Goal: Task Accomplishment & Management: Use online tool/utility

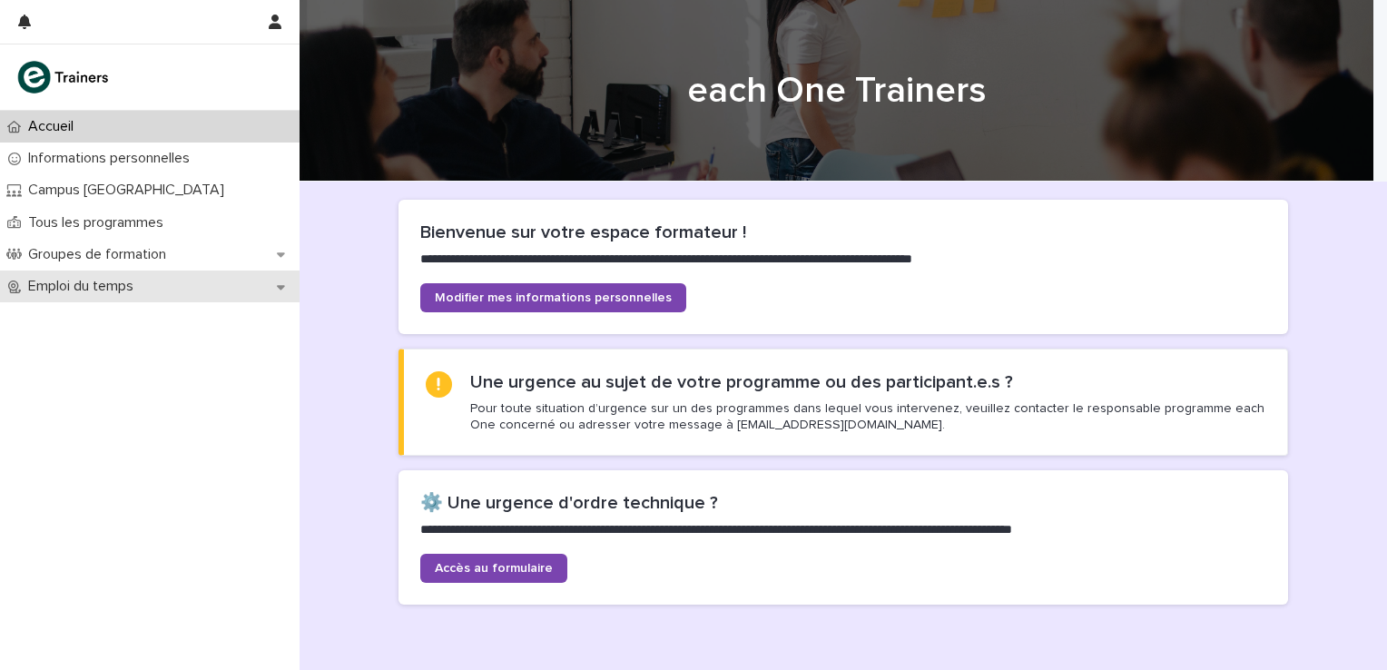
click at [285, 285] on div "Emploi du temps" at bounding box center [150, 286] width 300 height 32
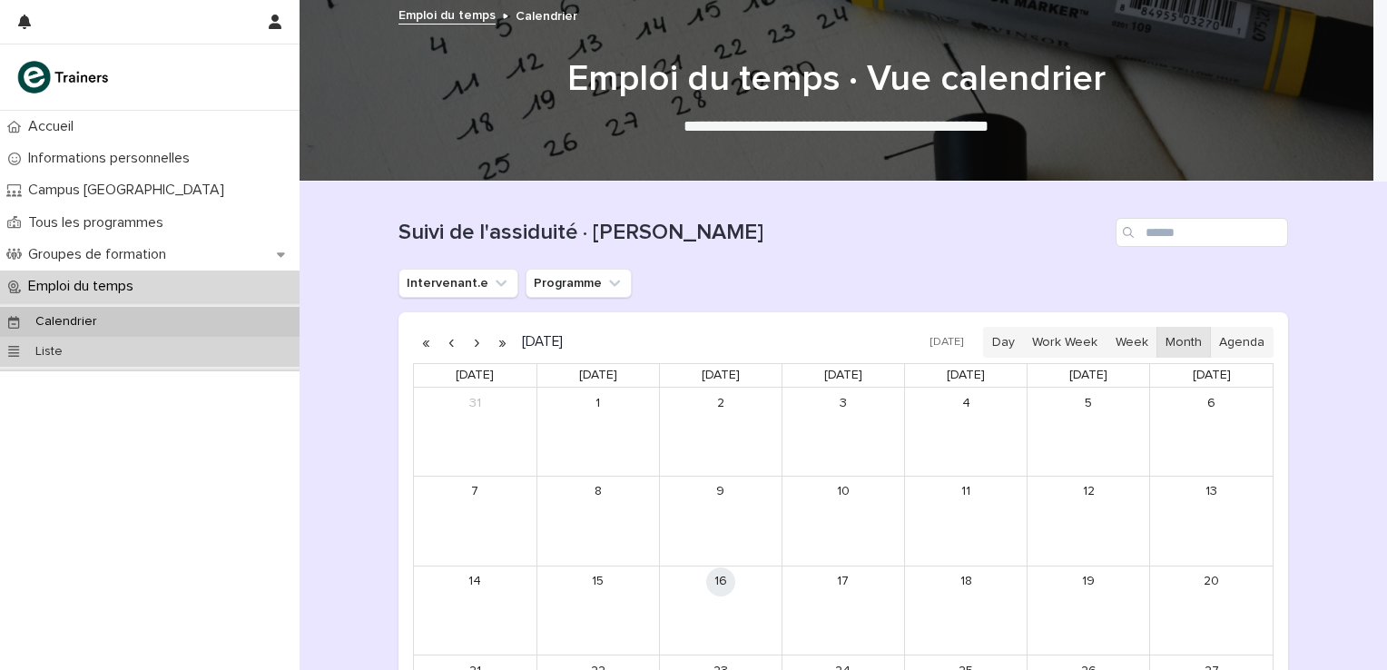
click at [252, 357] on div "Liste" at bounding box center [150, 352] width 300 height 30
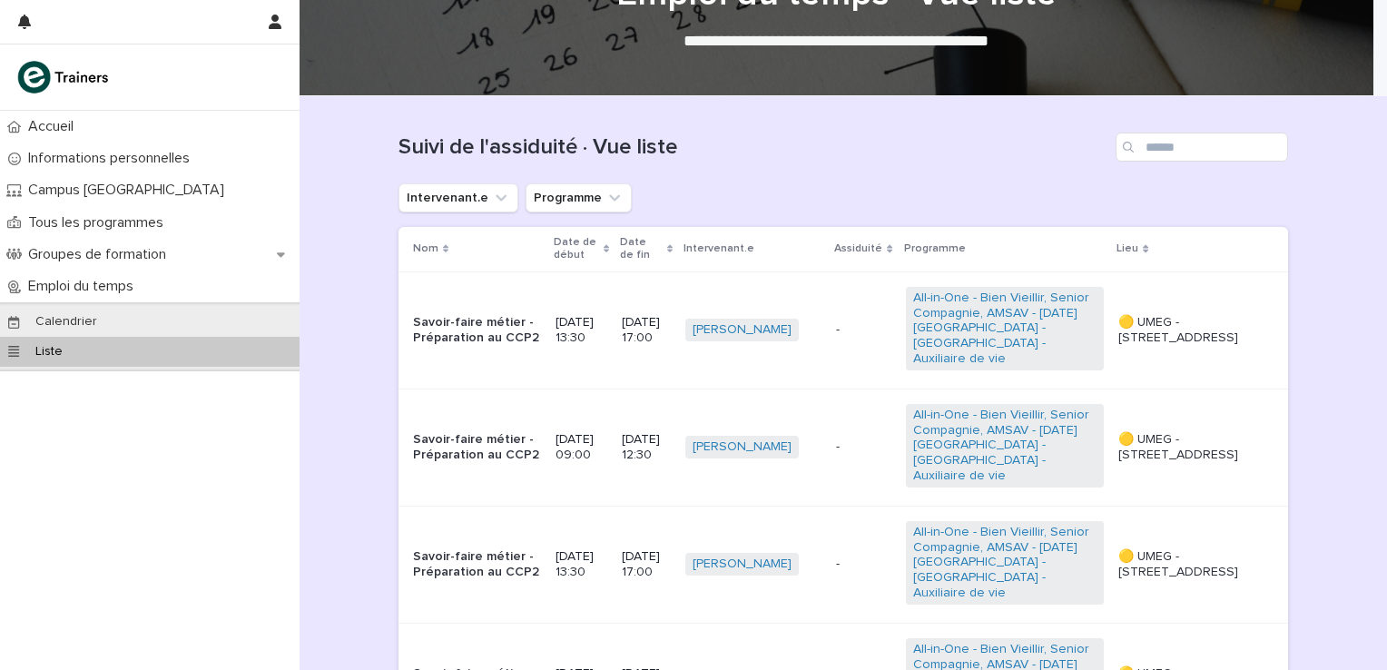
scroll to position [60, 0]
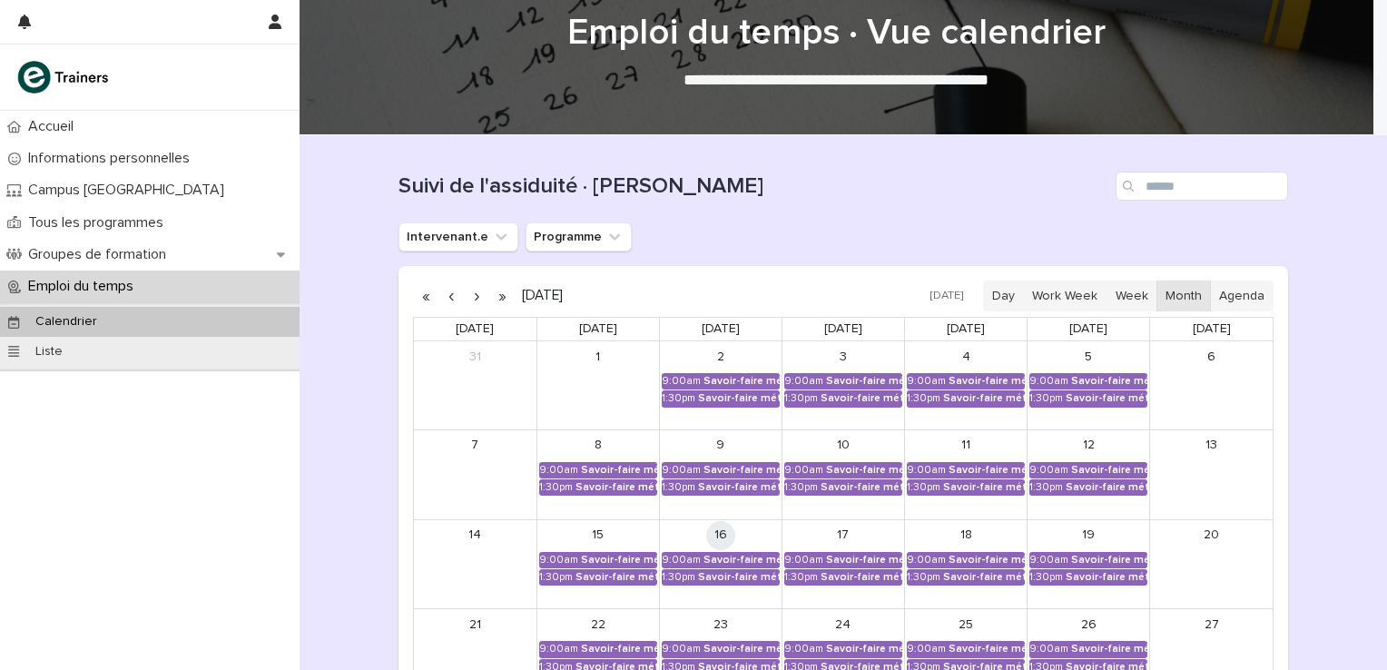
scroll to position [121, 0]
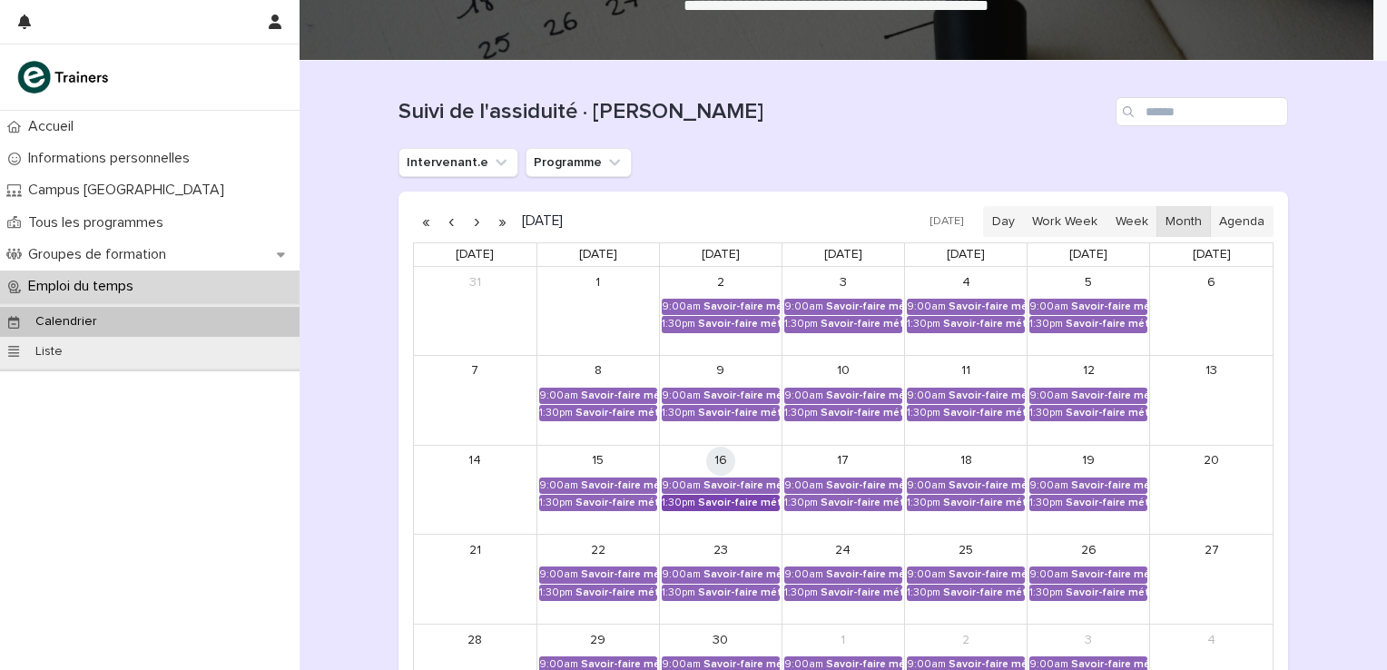
click at [722, 496] on div "Savoir-faire métier - Préparation au CCP2" at bounding box center [739, 502] width 82 height 13
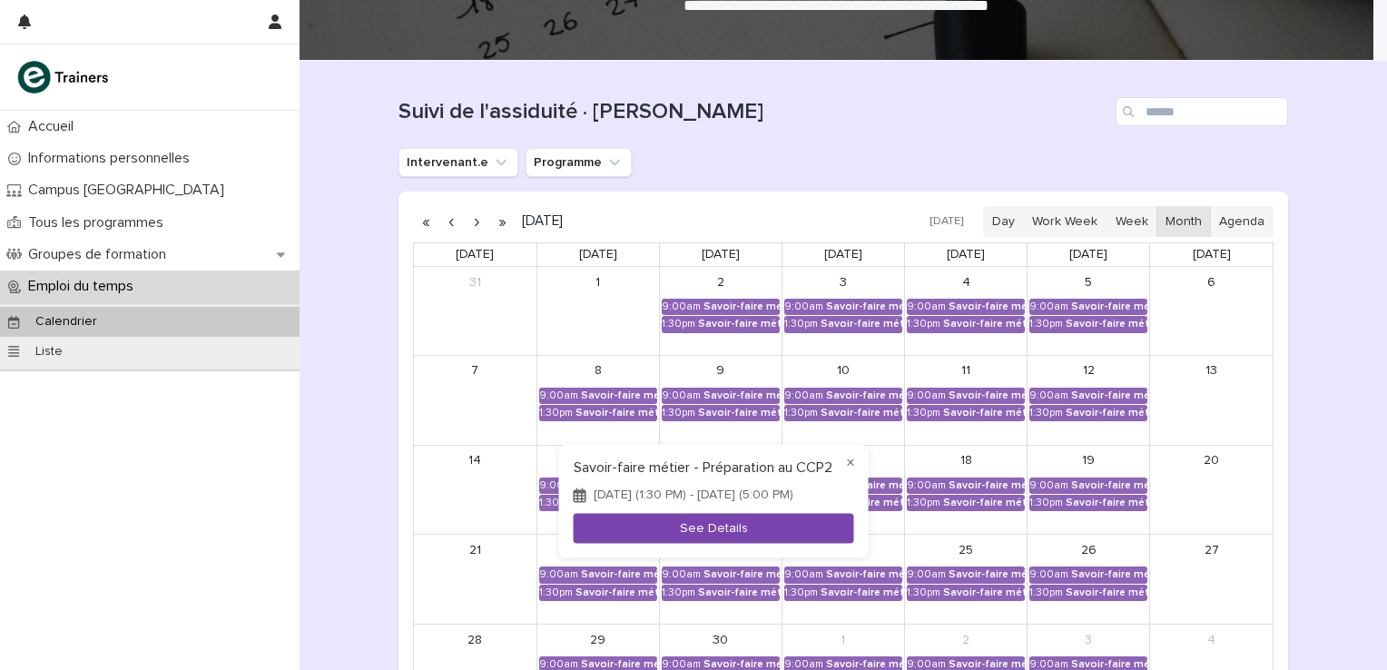
click at [689, 530] on button "See Details" at bounding box center [714, 529] width 280 height 30
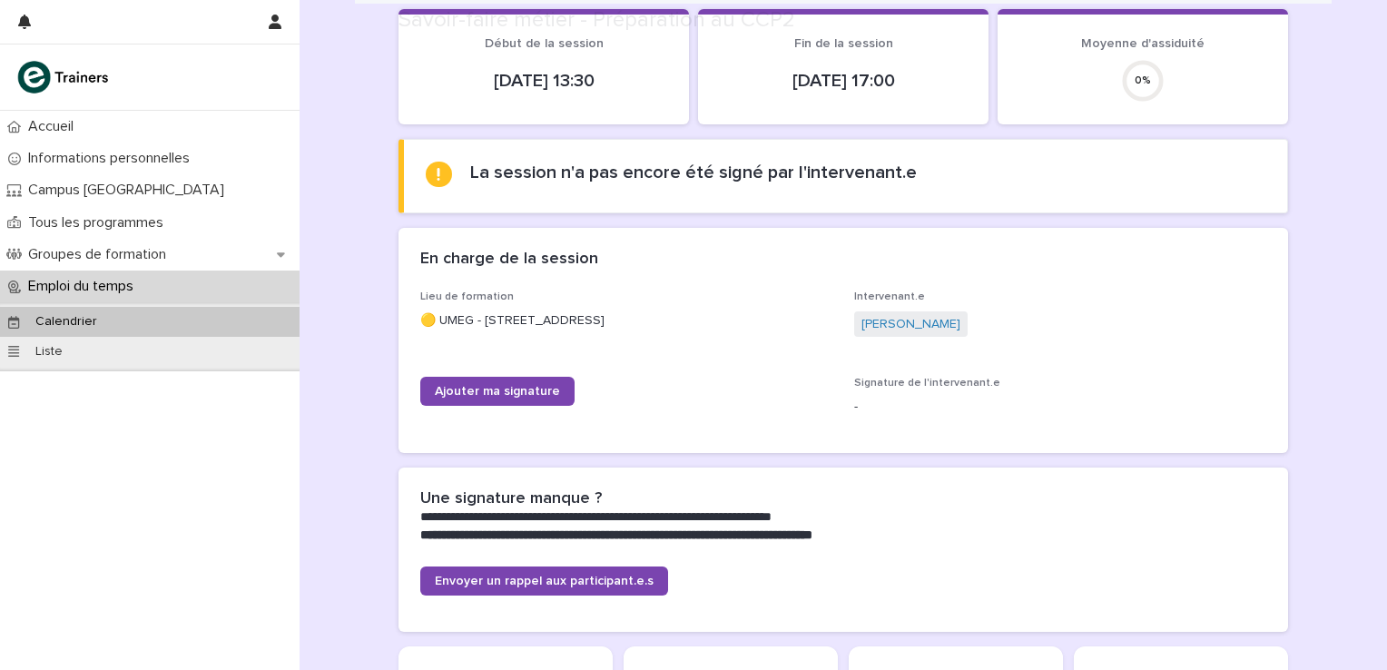
scroll to position [701, 0]
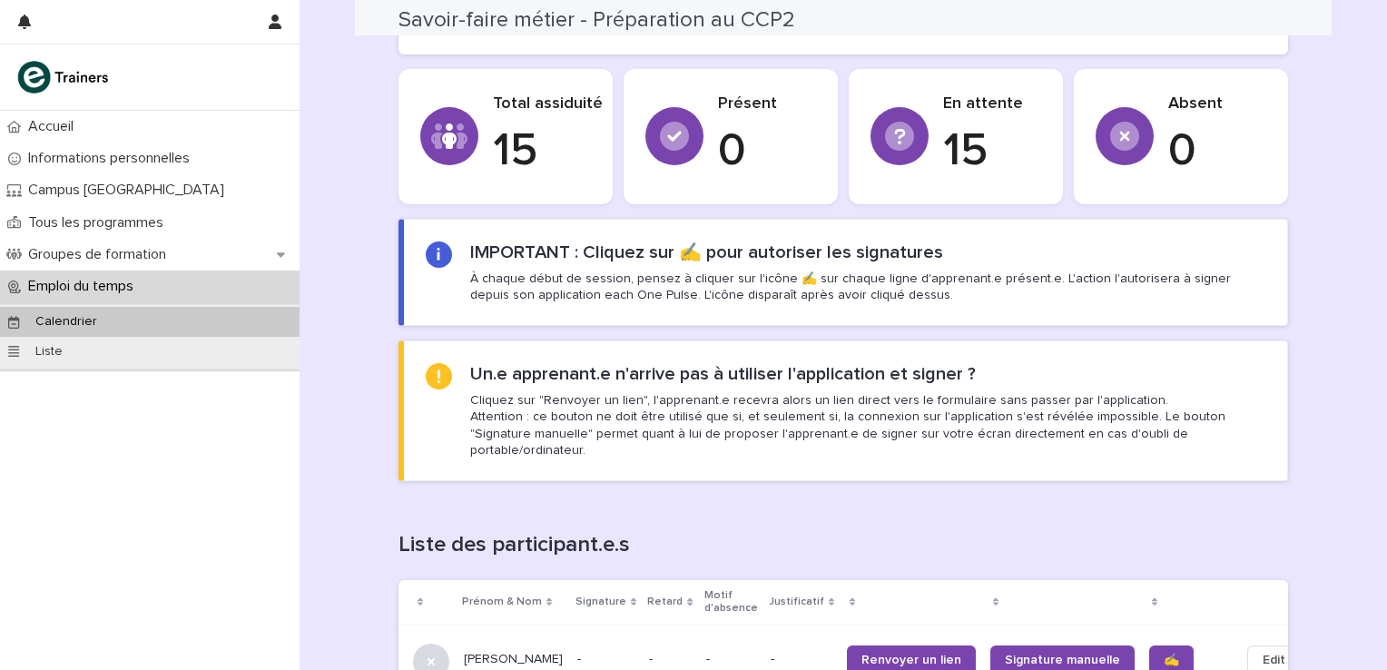
click at [516, 385] on div "Un.e apprenant.e n'arrive pas à utiliser l'application et signer ? Cliquez sur …" at bounding box center [867, 410] width 795 height 95
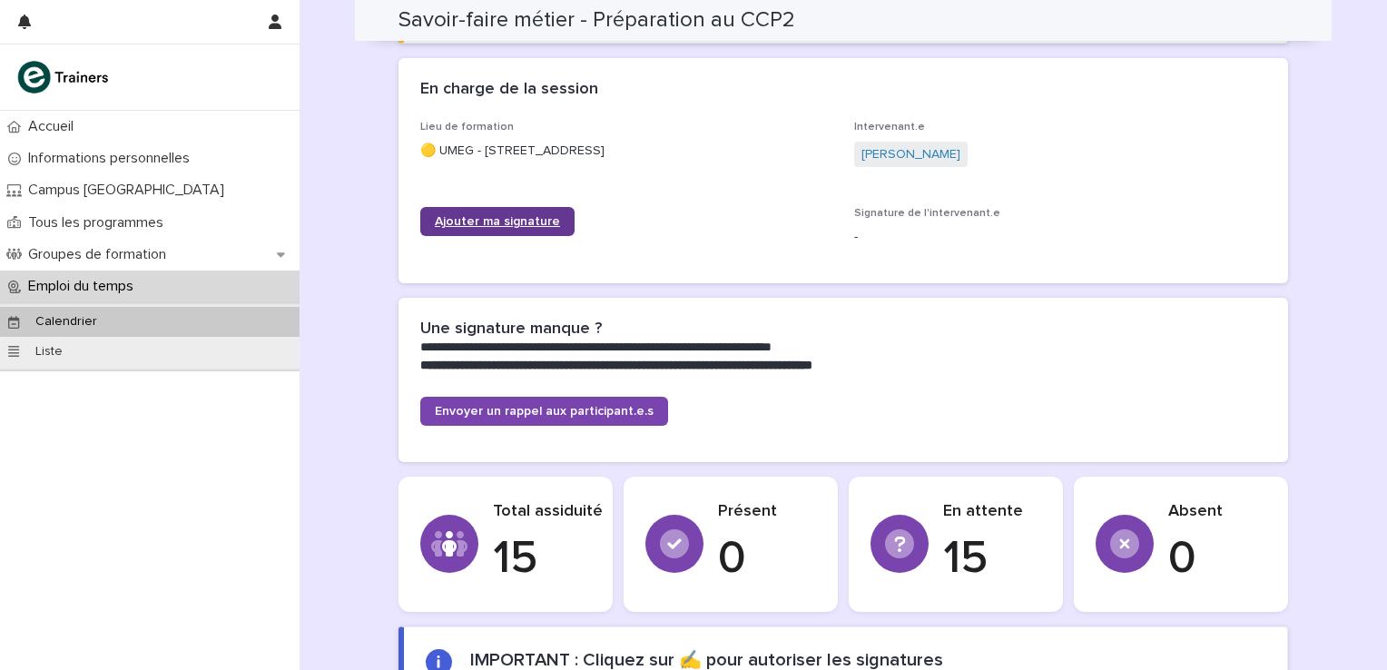
scroll to position [277, 0]
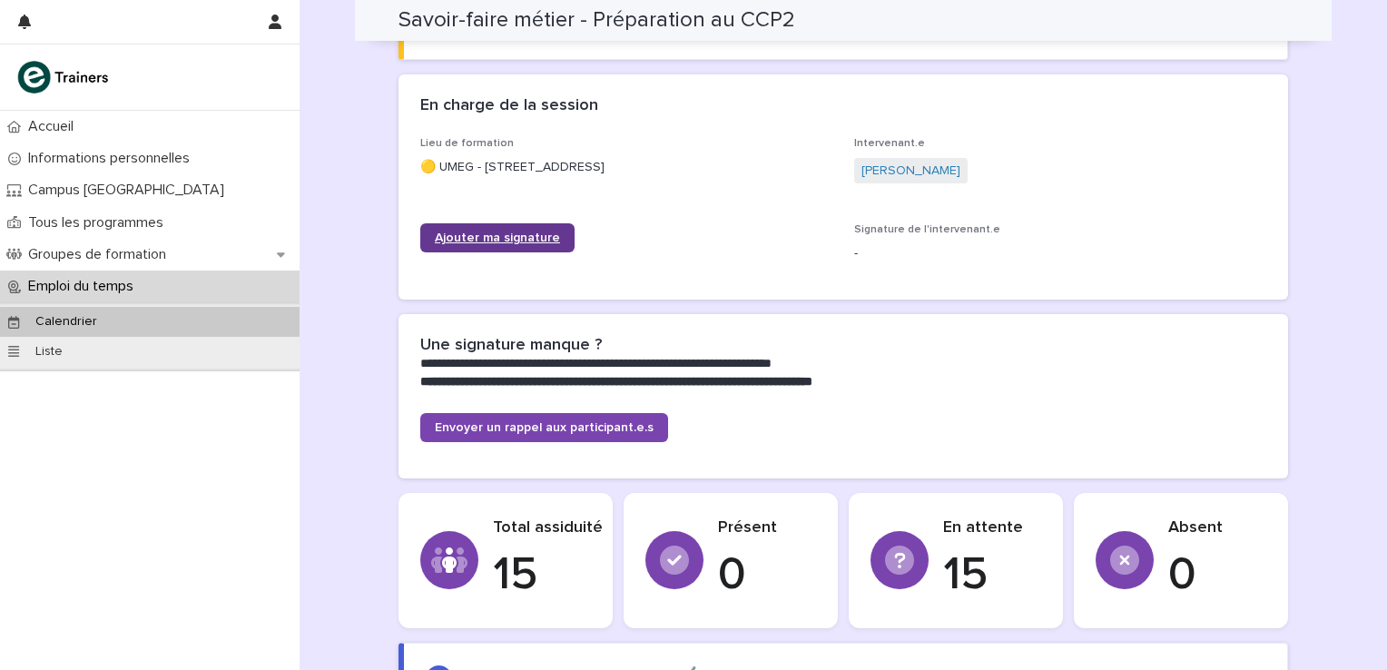
click at [539, 229] on link "Ajouter ma signature" at bounding box center [497, 237] width 154 height 29
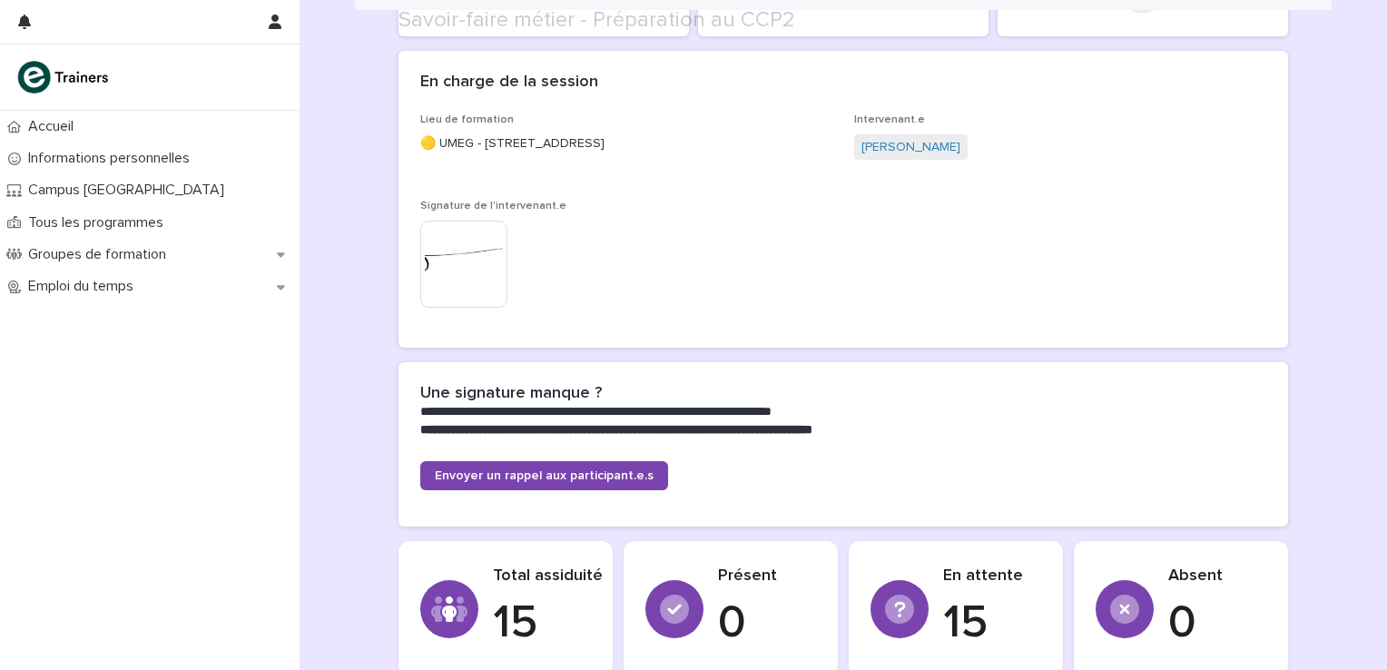
scroll to position [1059, 0]
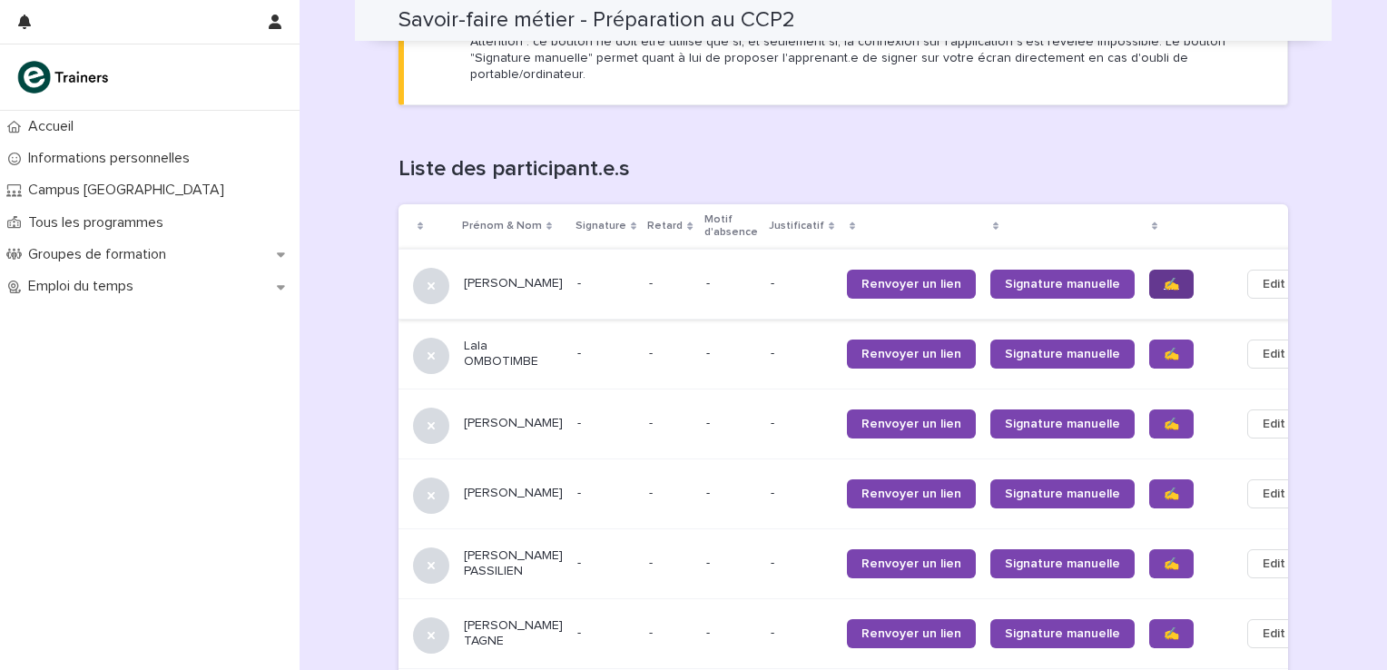
click at [1164, 278] on span "✍️" at bounding box center [1171, 284] width 15 height 13
click at [1164, 348] on span "✍️" at bounding box center [1171, 354] width 15 height 13
click at [1164, 418] on span "✍️" at bounding box center [1171, 424] width 15 height 13
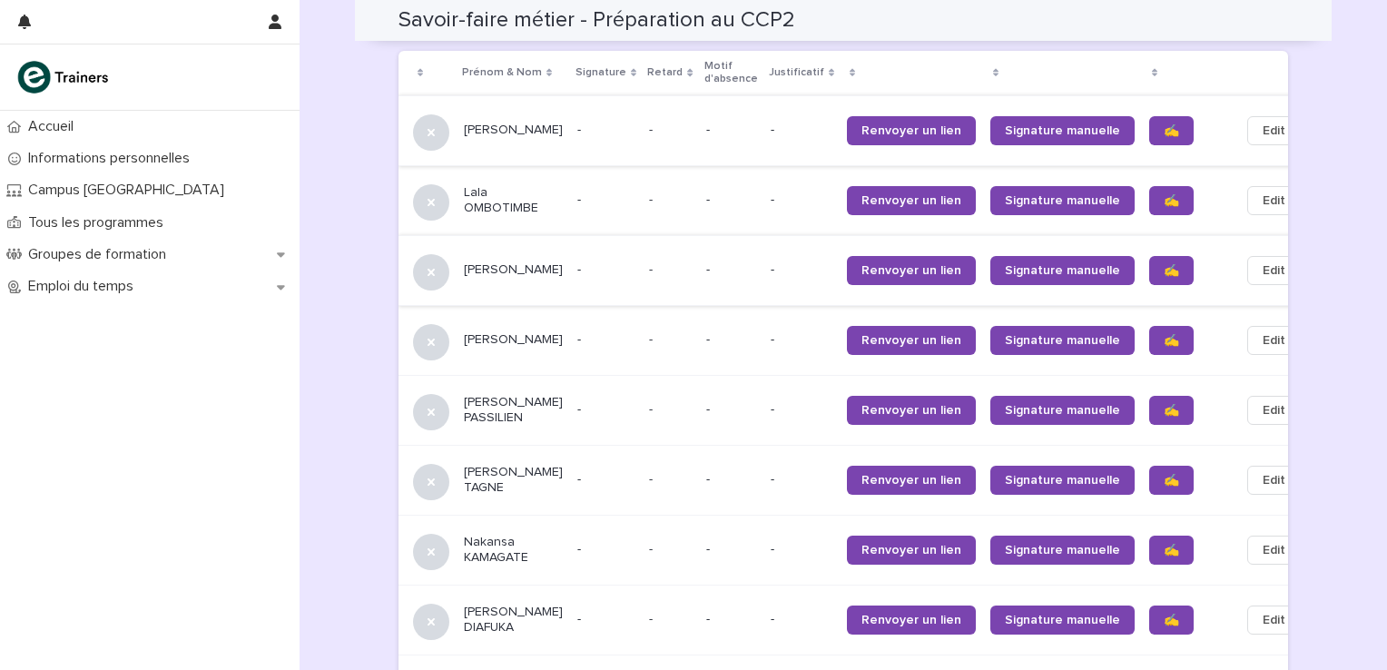
scroll to position [1241, 0]
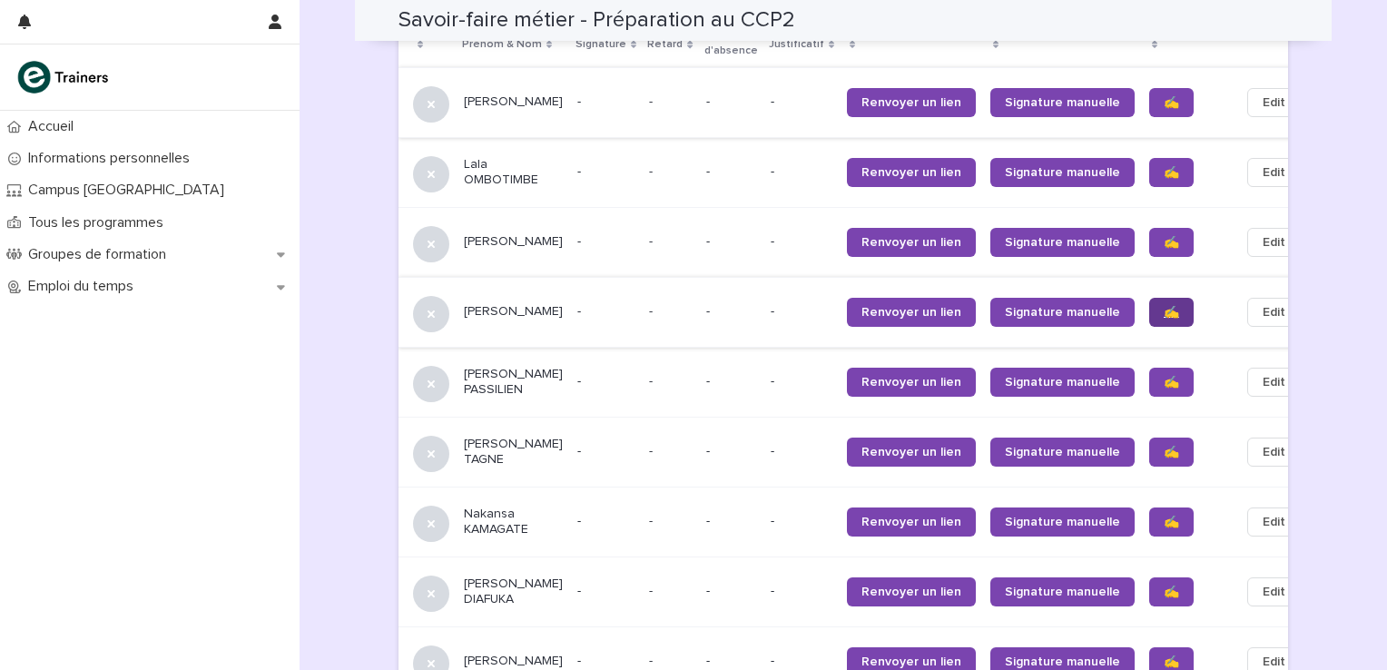
click at [1164, 308] on span "✍️" at bounding box center [1171, 312] width 15 height 13
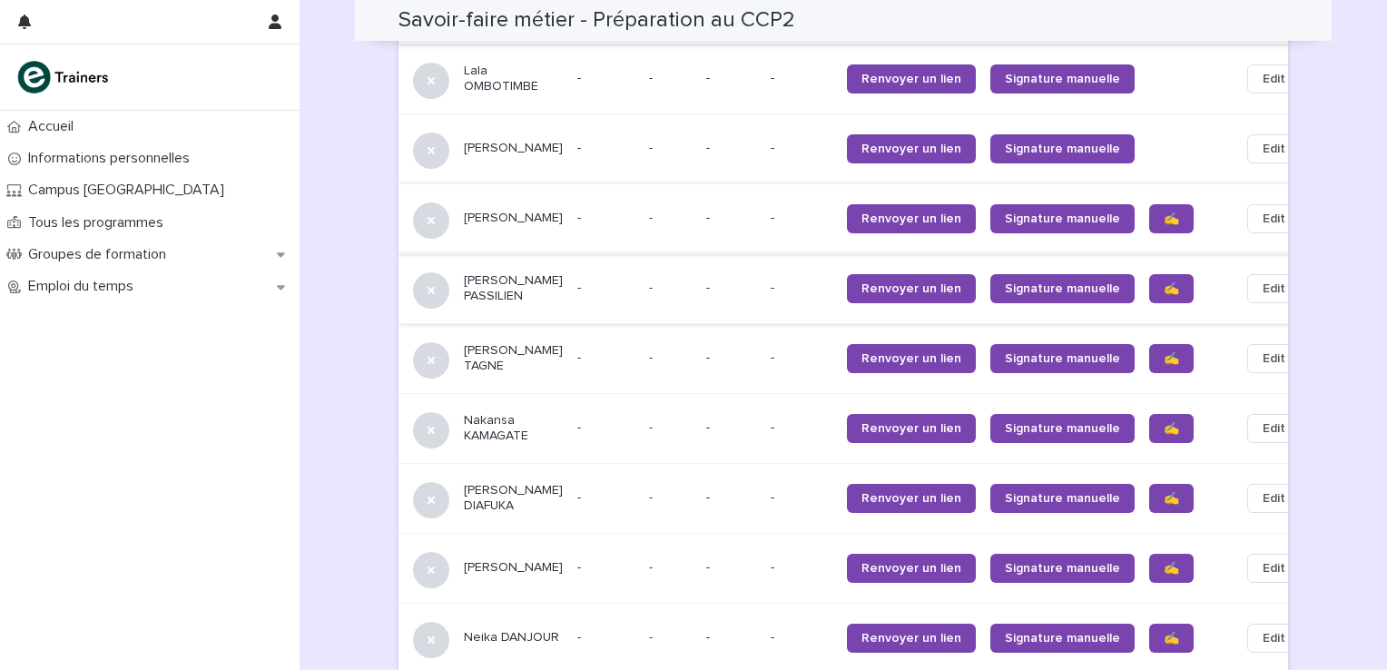
scroll to position [1361, 0]
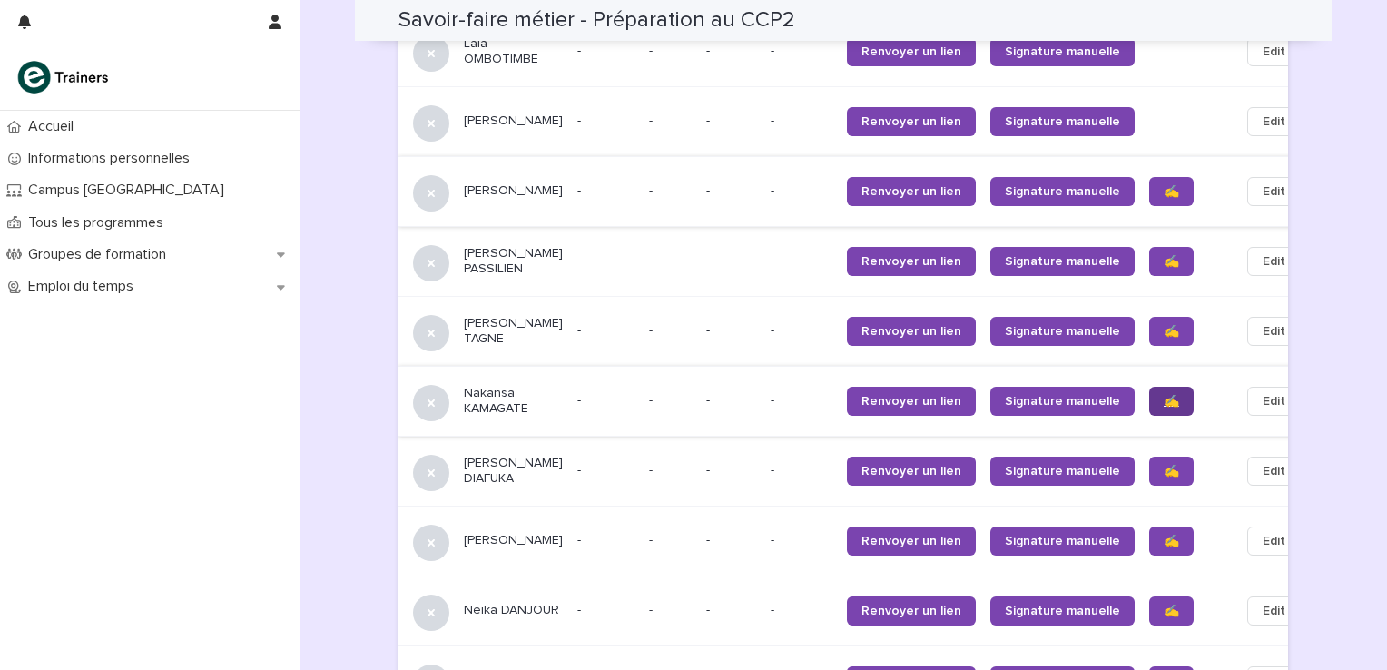
click at [1164, 408] on span "✍️" at bounding box center [1171, 401] width 15 height 13
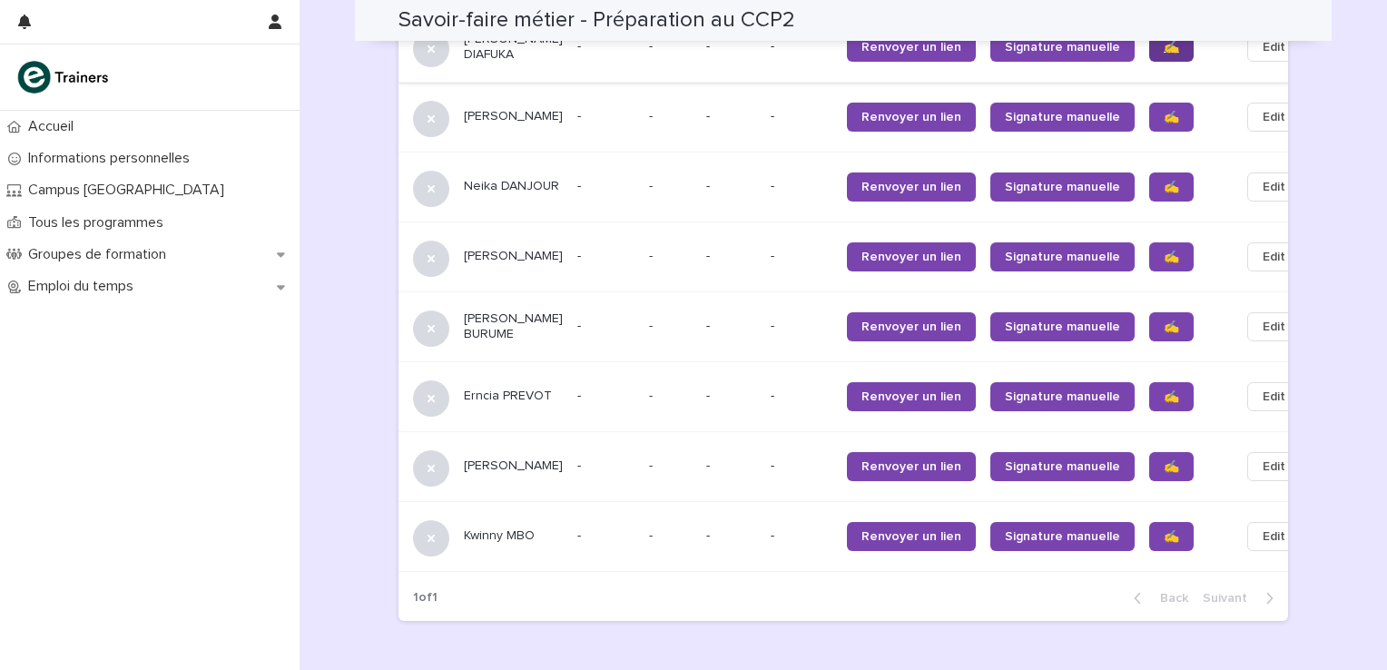
scroll to position [1845, 0]
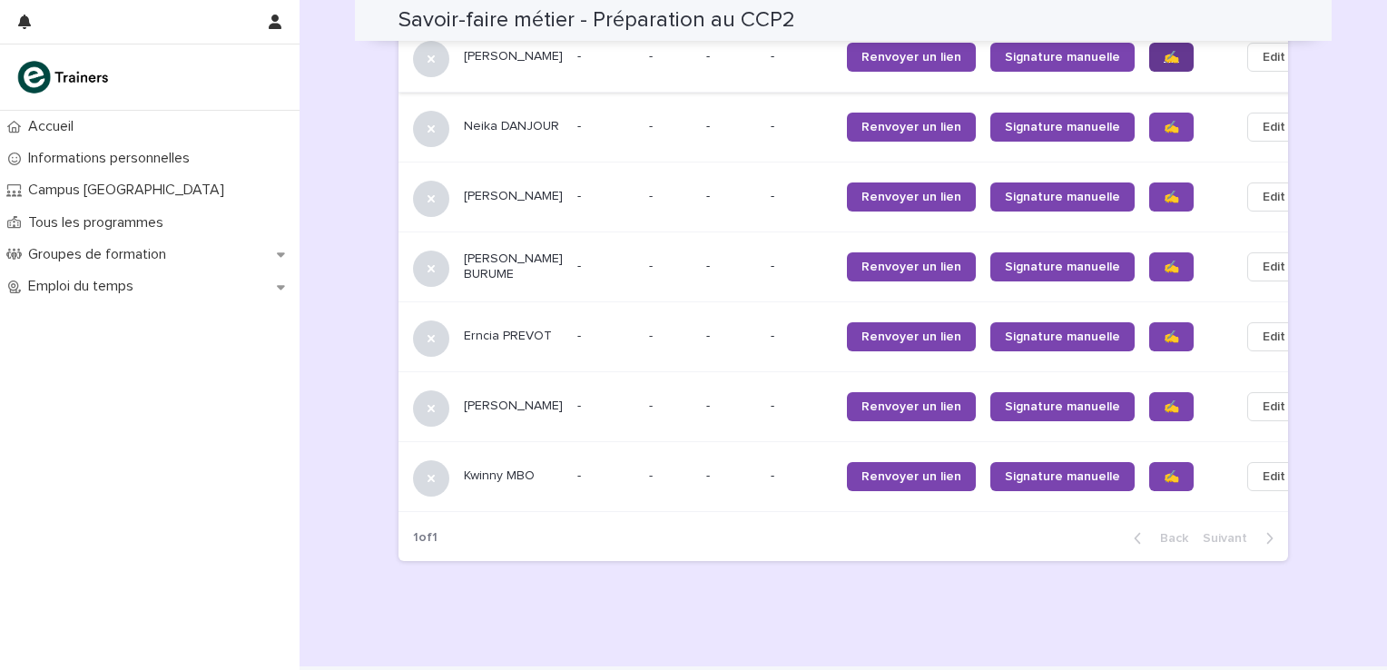
click at [1164, 64] on span "✍️" at bounding box center [1171, 57] width 15 height 13
click at [1164, 133] on span "✍️" at bounding box center [1171, 127] width 15 height 13
click at [1149, 200] on link "✍️" at bounding box center [1171, 196] width 44 height 29
click at [1164, 273] on span "✍️" at bounding box center [1171, 266] width 15 height 13
click at [1164, 343] on span "✍️" at bounding box center [1171, 336] width 15 height 13
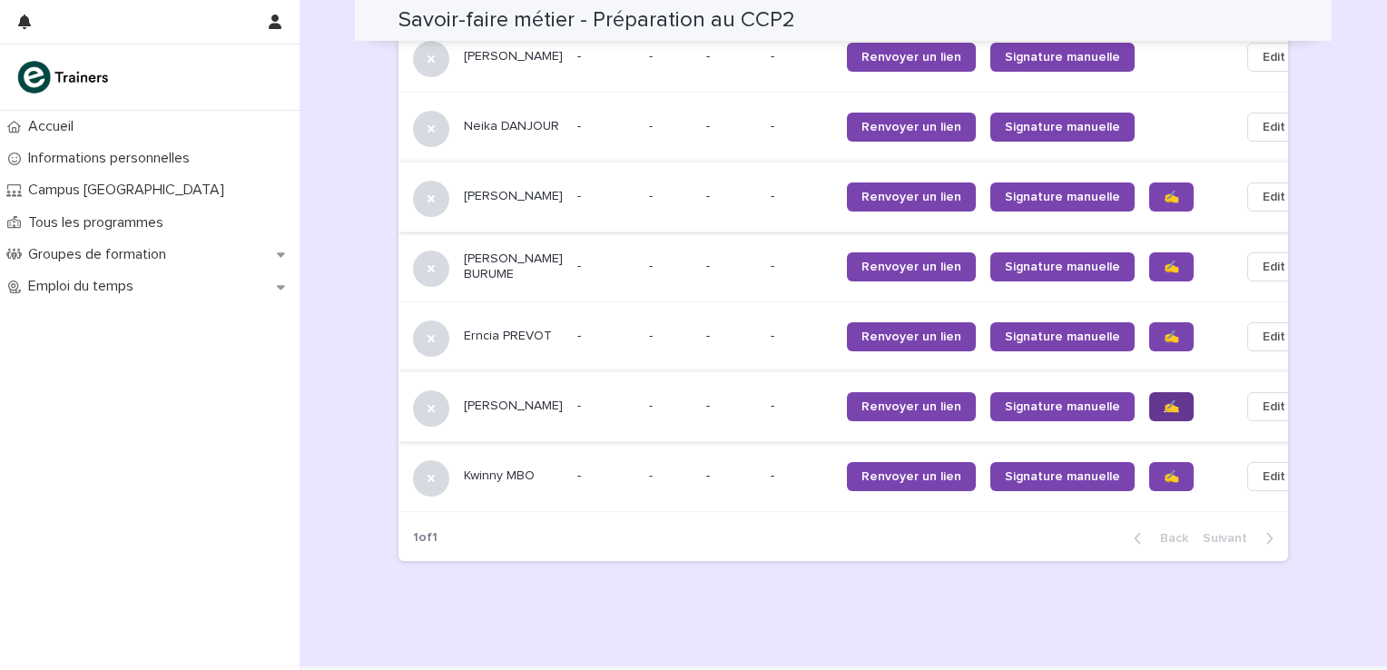
click at [1164, 413] on span "✍️" at bounding box center [1171, 406] width 15 height 13
click at [1164, 483] on span "✍️" at bounding box center [1171, 476] width 15 height 13
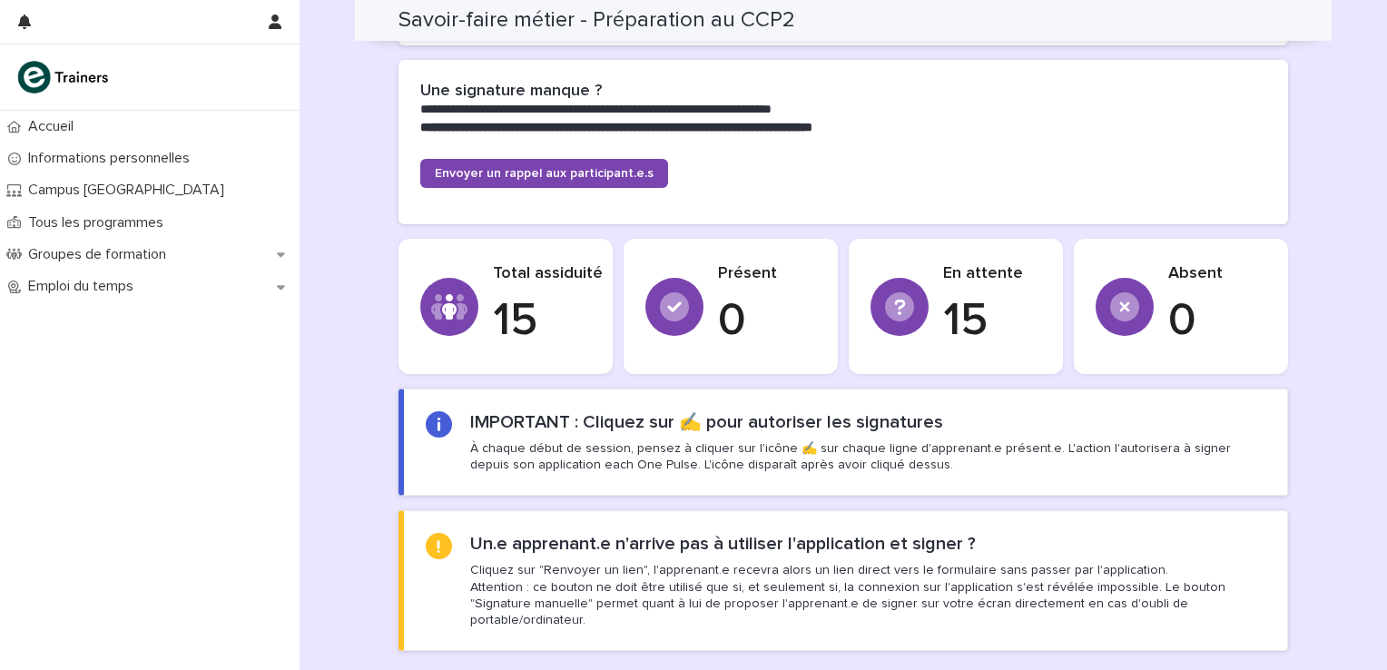
scroll to position [515, 0]
